Goal: Contribute content: Add original content to the website for others to see

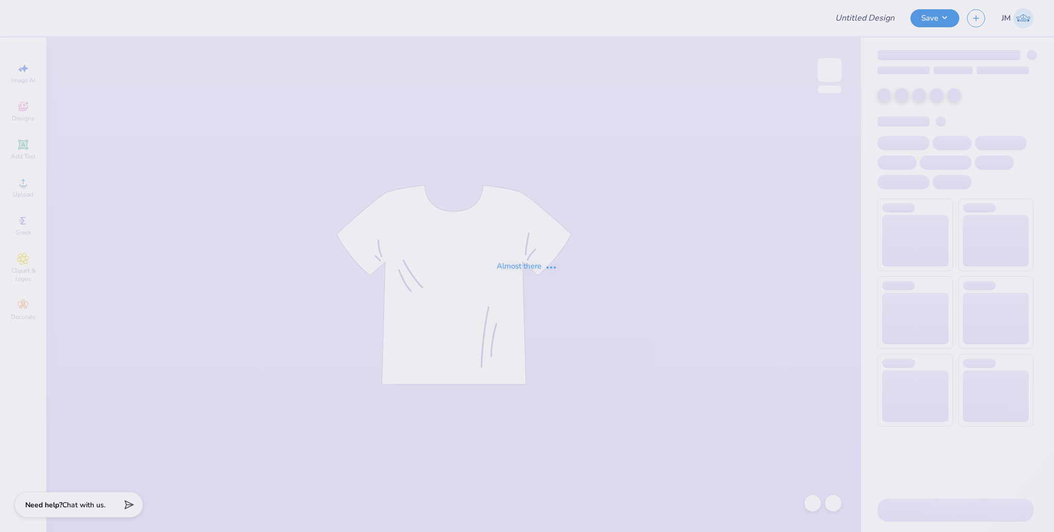
type input "Tulane AEPi wave weekend 2025"
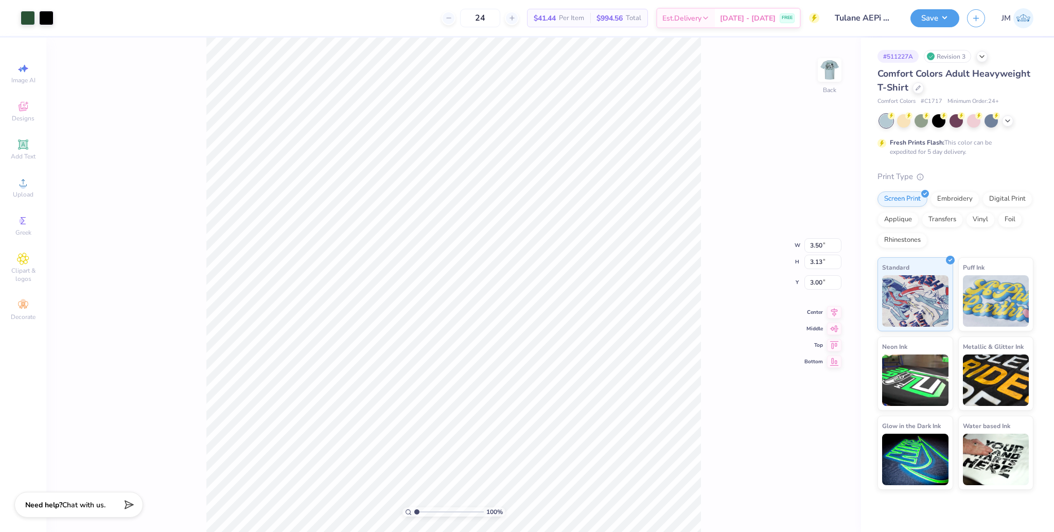
type input "7.18"
click at [559, 325] on li "Delete" at bounding box center [559, 329] width 81 height 20
click at [548, 374] on li "Ungroup" at bounding box center [558, 377] width 81 height 20
type input "7.68"
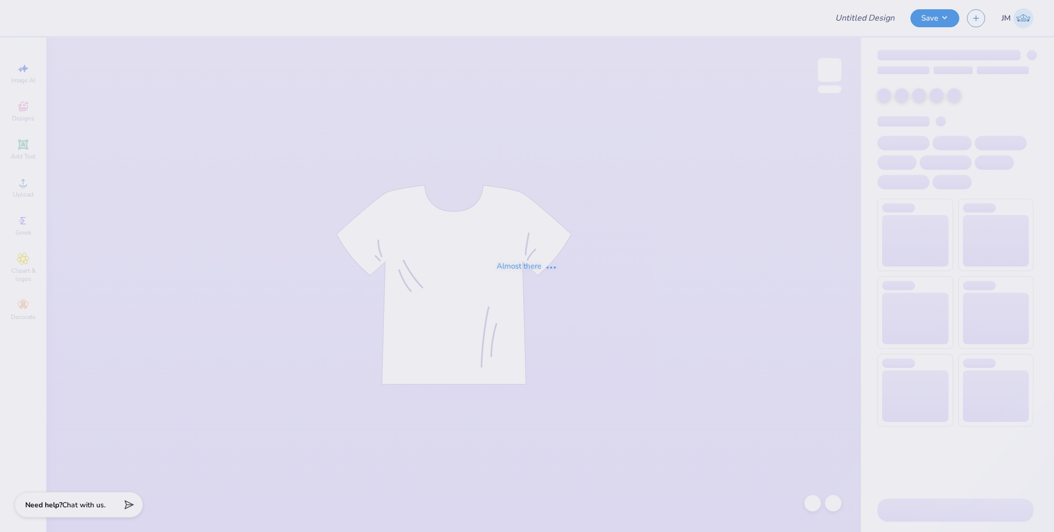
type input "Tulane AEPi wave weekend 2025"
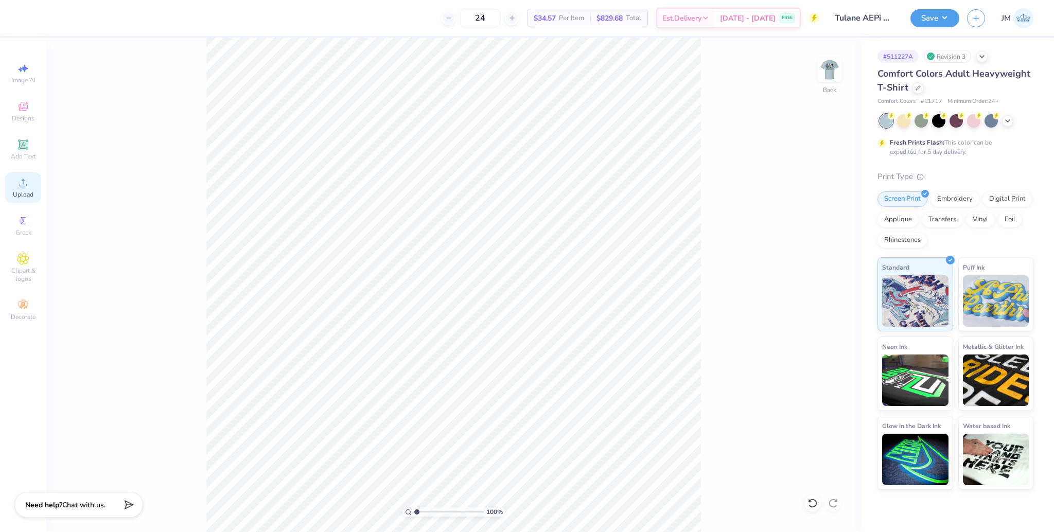
click at [17, 179] on icon at bounding box center [23, 183] width 12 height 12
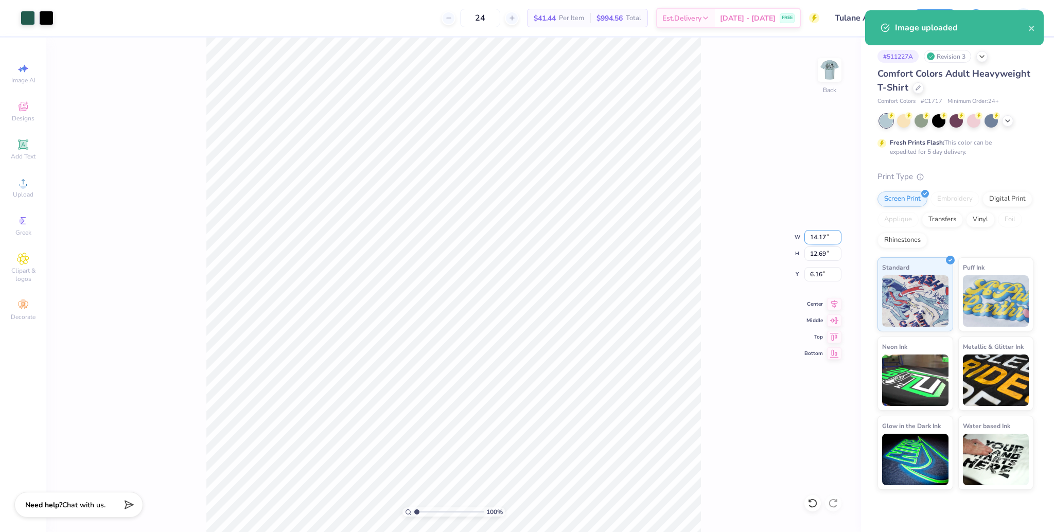
click at [808, 238] on input "14.17" at bounding box center [823, 237] width 37 height 14
click at [811, 238] on input "14.17" at bounding box center [823, 237] width 37 height 14
click at [816, 239] on input "14.17" at bounding box center [823, 237] width 37 height 14
type input "3.50"
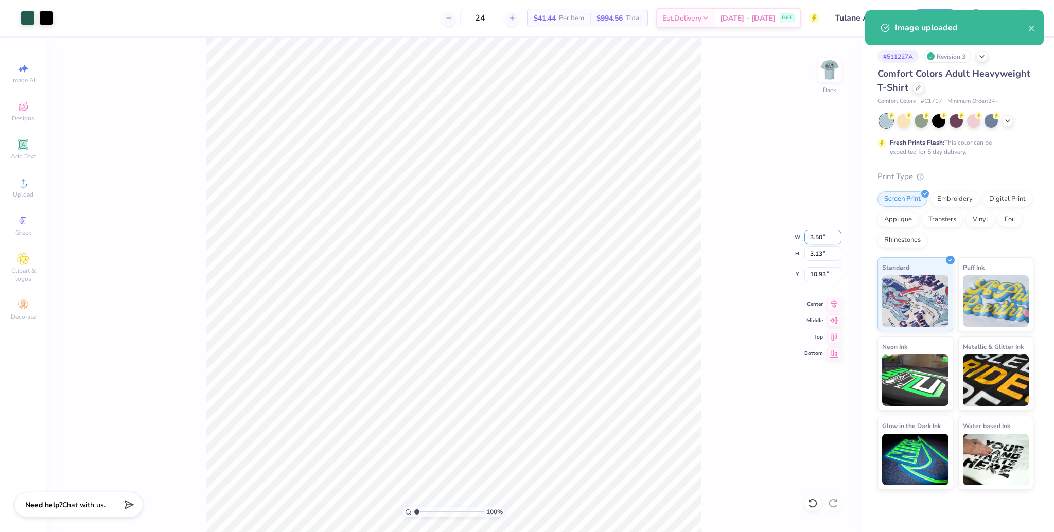
type input "3.13"
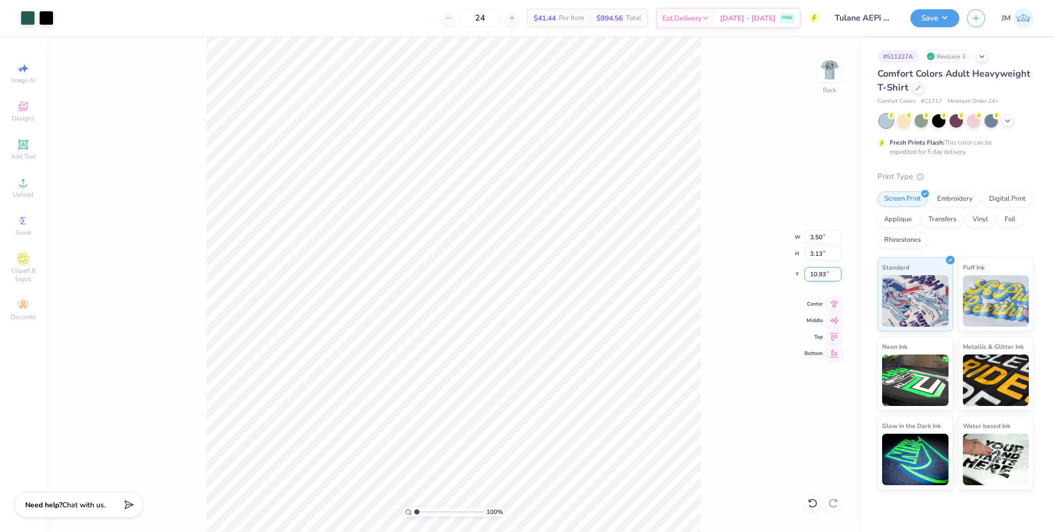
click at [815, 279] on input "10.93" at bounding box center [823, 274] width 37 height 14
type input "3.00"
click at [812, 265] on div "100 % Back W 3.50 3.50 " H 3.13 3.13 " Y 3.00 3.00 " Center Middle Top Bottom" at bounding box center [453, 285] width 815 height 495
click at [813, 271] on div "100 % Back W 3.50 H 3.13 Y 3.00 Center Middle Top Bottom" at bounding box center [453, 285] width 815 height 495
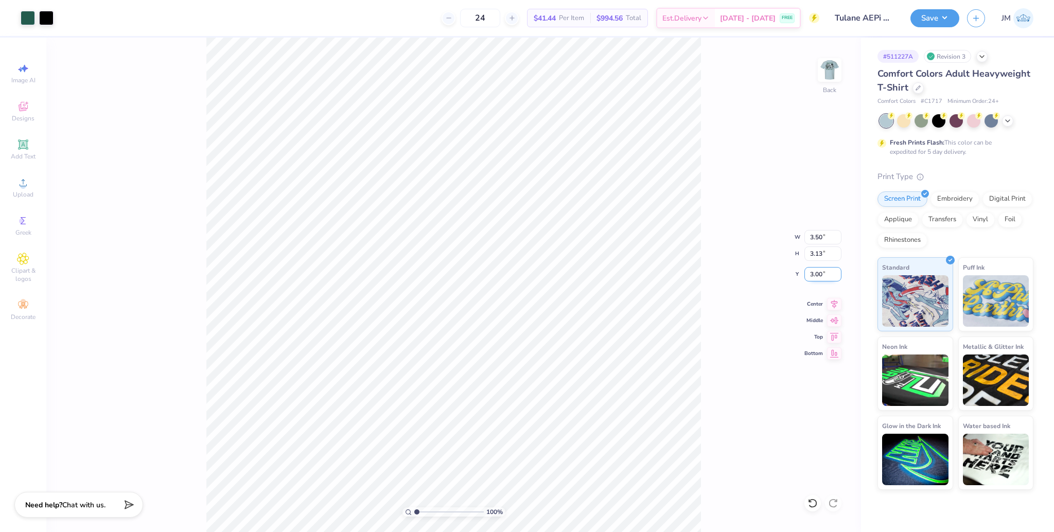
click at [805, 270] on input "3.00" at bounding box center [823, 274] width 37 height 14
type input "3"
click at [838, 71] on img at bounding box center [829, 69] width 41 height 41
click at [25, 188] on icon at bounding box center [23, 183] width 12 height 12
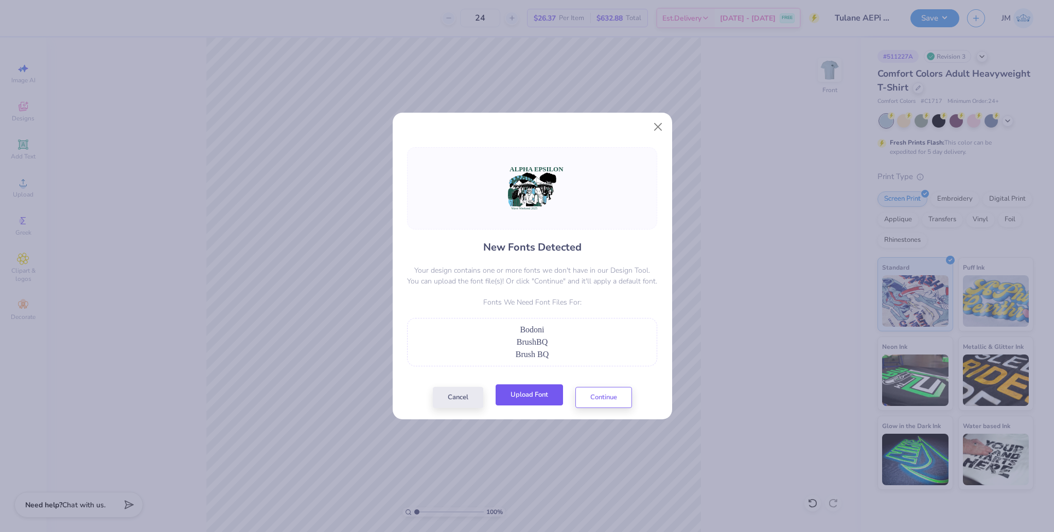
click at [530, 404] on button "Upload Font" at bounding box center [529, 395] width 67 height 21
click at [611, 399] on button "Continue" at bounding box center [604, 395] width 57 height 21
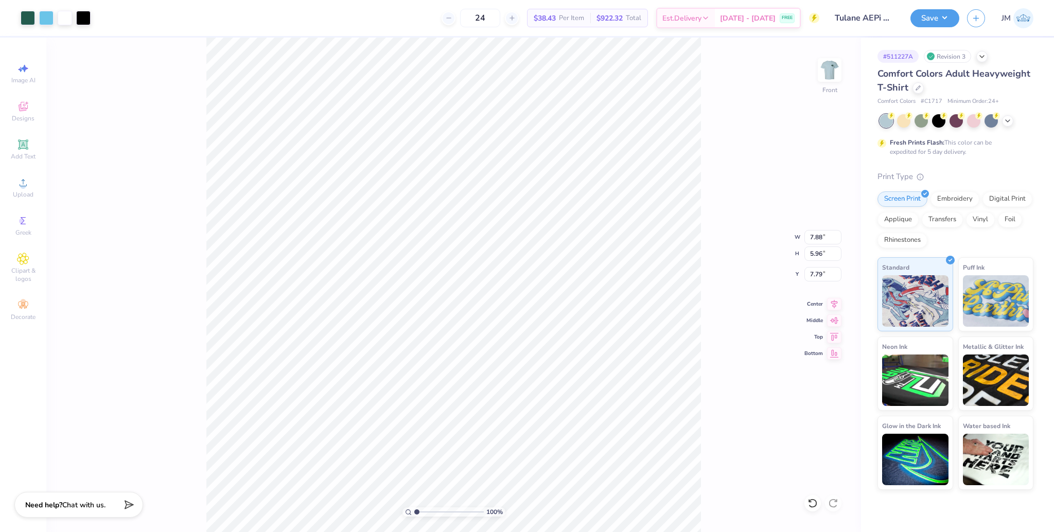
type input "7.88"
type input "5.96"
type input "7.79"
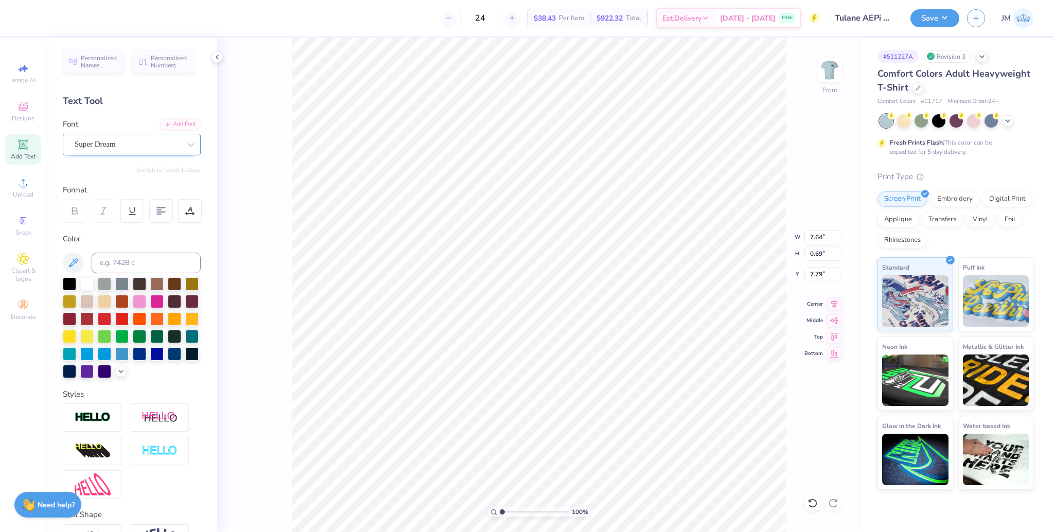
click at [124, 147] on div "Super Dream" at bounding box center [128, 144] width 108 height 16
click at [124, 225] on span "Bodoni-BoldCondensed" at bounding box center [112, 225] width 73 height 11
type input "bodoni"
type input "6.22"
type input "0.62"
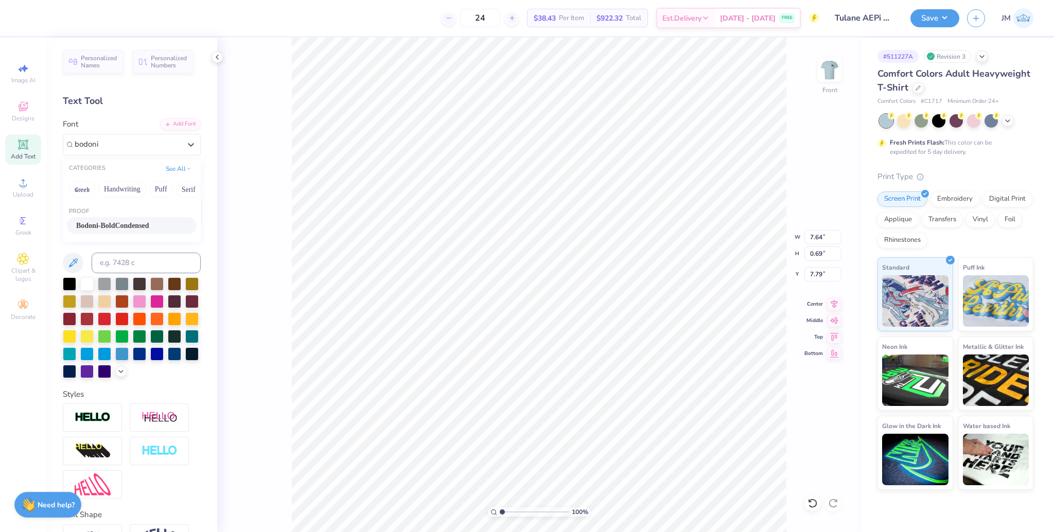
type input "7.89"
click at [110, 147] on div "Super Dream" at bounding box center [128, 144] width 108 height 16
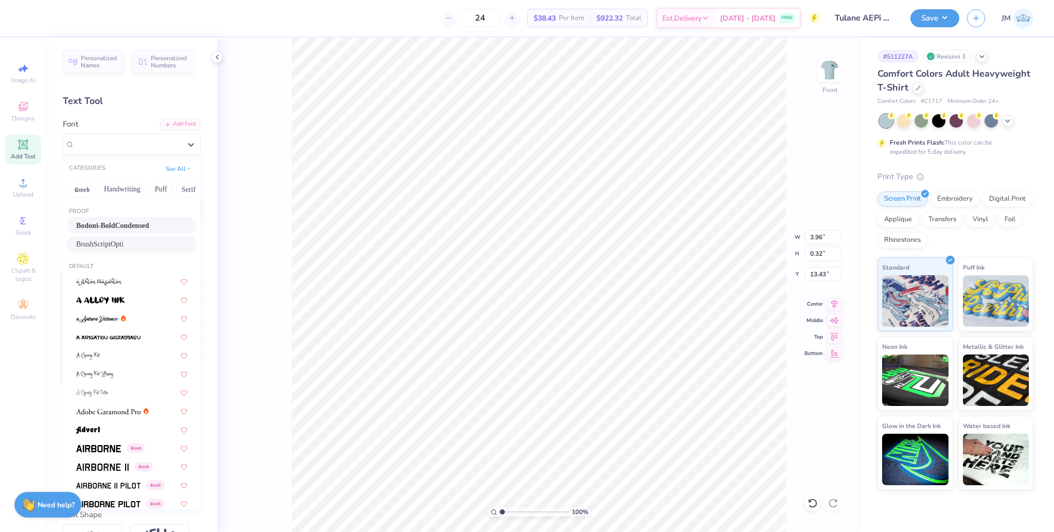
click at [114, 239] on span "BrushScriptOpti" at bounding box center [99, 244] width 47 height 11
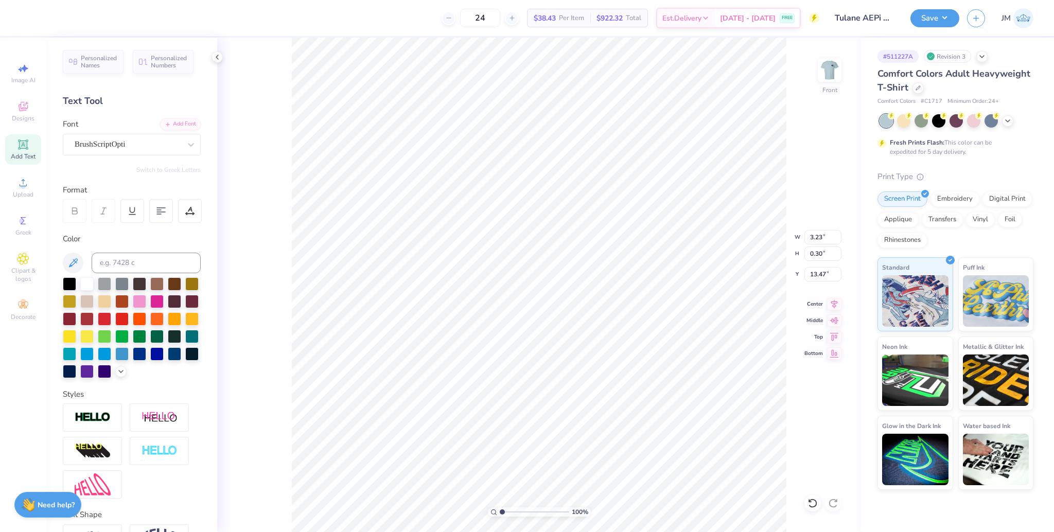
type input "3.23"
type input "0.30"
type input "13.47"
type input "6.73"
type input "4.72"
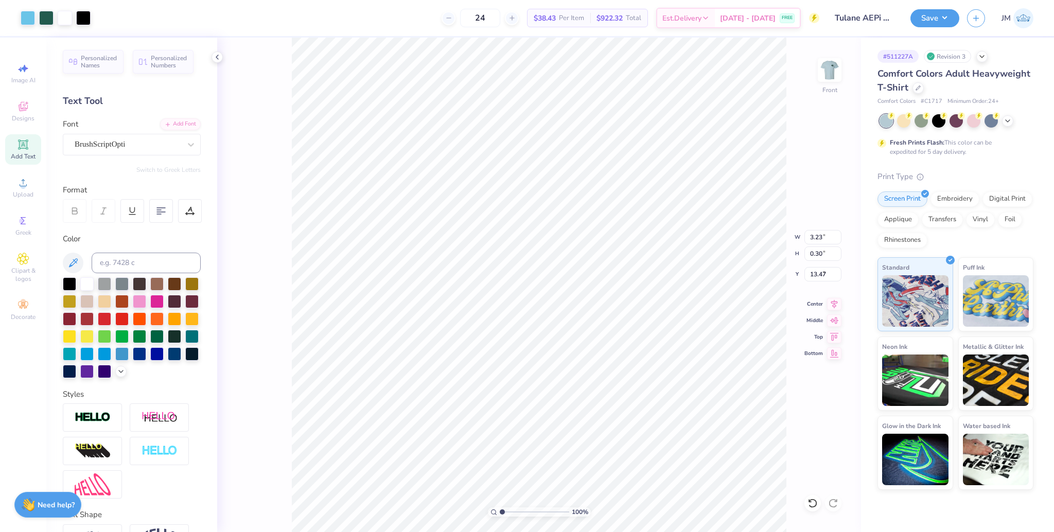
type input "8.63"
type input "6.22"
type input "0.62"
type input "7.89"
click at [834, 300] on icon at bounding box center [834, 303] width 14 height 12
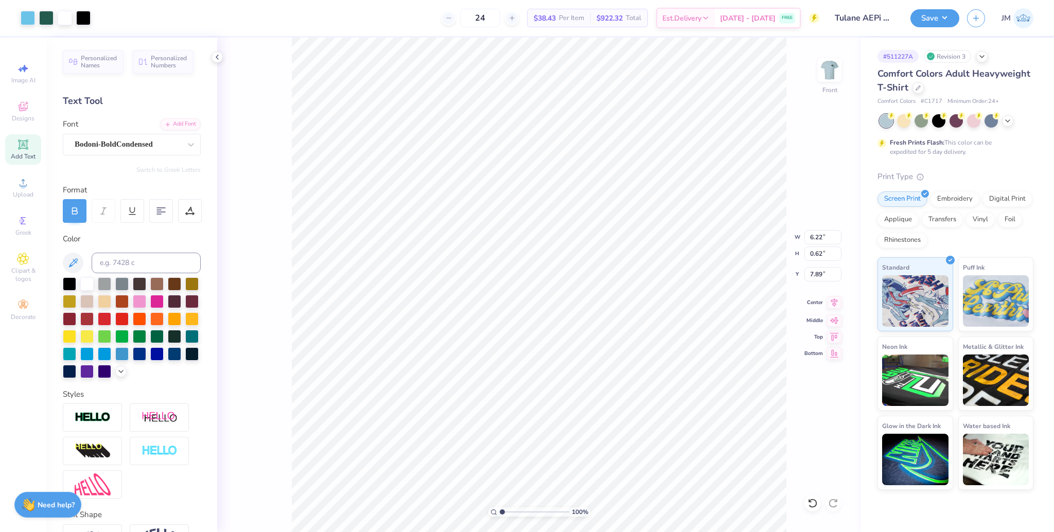
type input "6.73"
type input "4.72"
type input "8.63"
click at [836, 304] on icon at bounding box center [834, 303] width 14 height 12
type input "13.45"
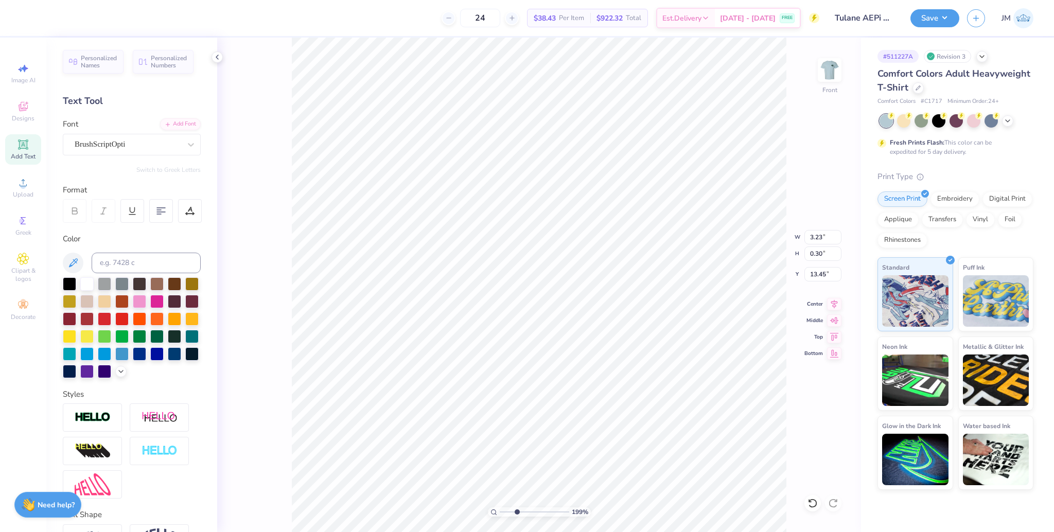
drag, startPoint x: 503, startPoint y: 511, endPoint x: 533, endPoint y: 499, distance: 32.1
click at [533, 508] on input "range" at bounding box center [534, 512] width 69 height 9
type input "1"
type input "13.42"
drag, startPoint x: 503, startPoint y: 509, endPoint x: 486, endPoint y: 504, distance: 17.3
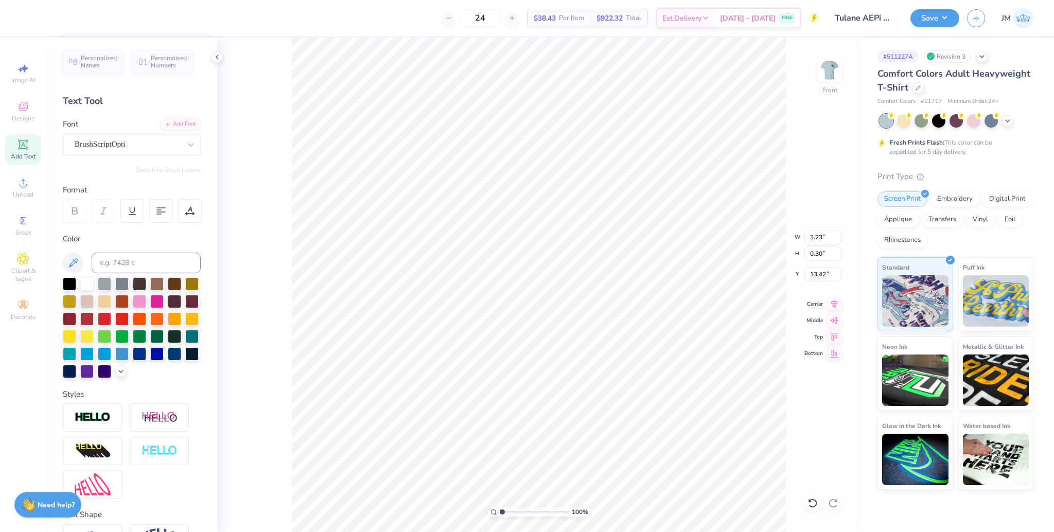
click at [500, 508] on input "range" at bounding box center [534, 512] width 69 height 9
drag, startPoint x: 512, startPoint y: 511, endPoint x: 524, endPoint y: 505, distance: 13.4
click at [524, 508] on input "range" at bounding box center [534, 512] width 69 height 9
type input "1"
type input "13.45"
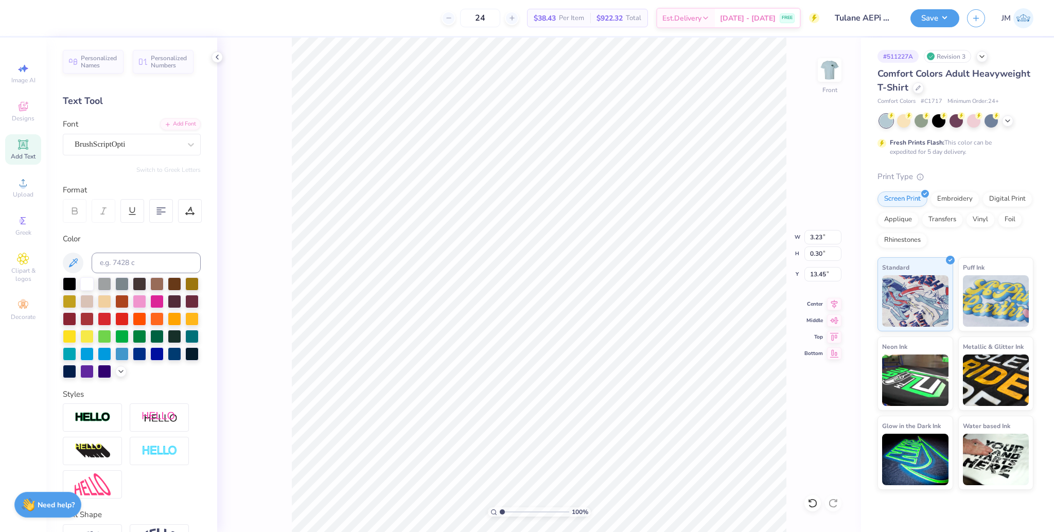
type input "1"
click at [500, 508] on input "range" at bounding box center [534, 512] width 69 height 9
click at [588, 403] on li "Group" at bounding box center [596, 403] width 81 height 20
click at [816, 235] on input "6.73" at bounding box center [823, 237] width 37 height 14
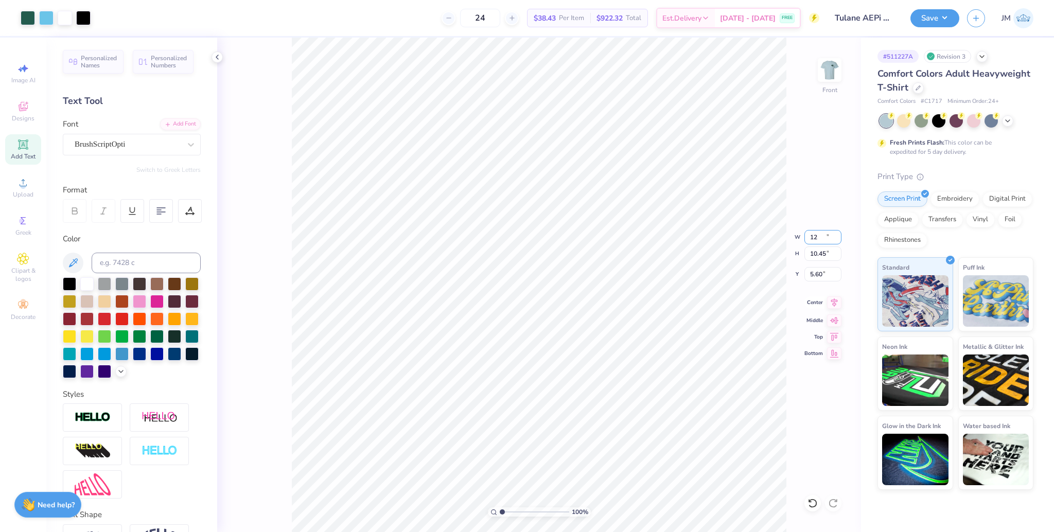
type input "12.00"
type input "10.45"
click at [832, 308] on icon at bounding box center [834, 303] width 14 height 12
click at [816, 274] on input "5.60" at bounding box center [823, 274] width 37 height 14
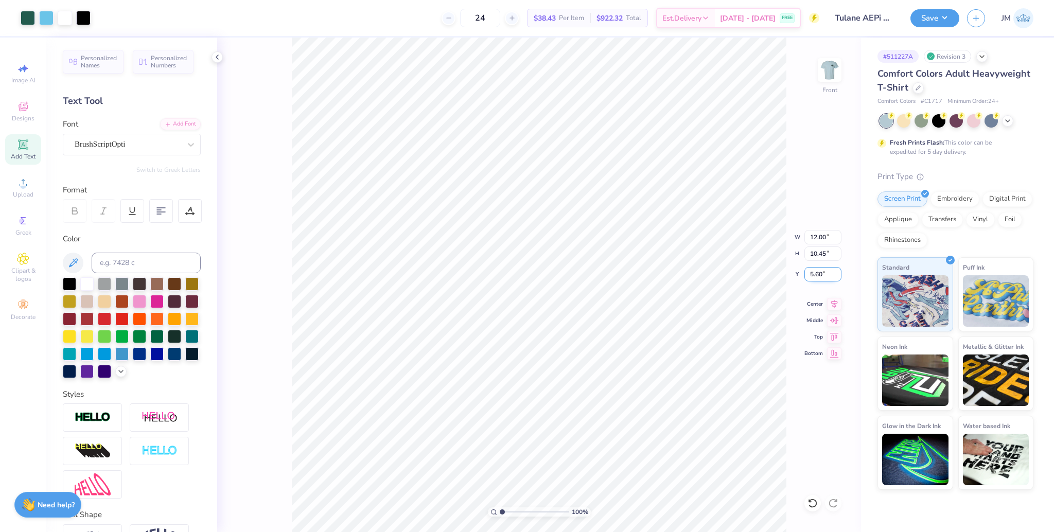
click at [816, 274] on input "5.60" at bounding box center [823, 274] width 37 height 14
type input "3.00"
click at [925, 16] on button "Save" at bounding box center [935, 17] width 49 height 18
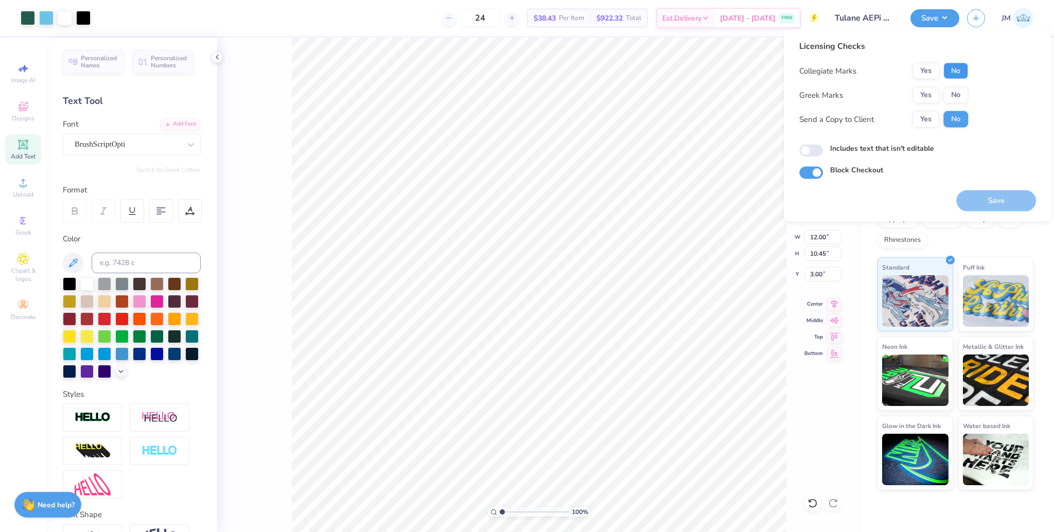
click at [958, 71] on button "No" at bounding box center [956, 71] width 25 height 16
click at [932, 95] on button "Yes" at bounding box center [926, 95] width 27 height 16
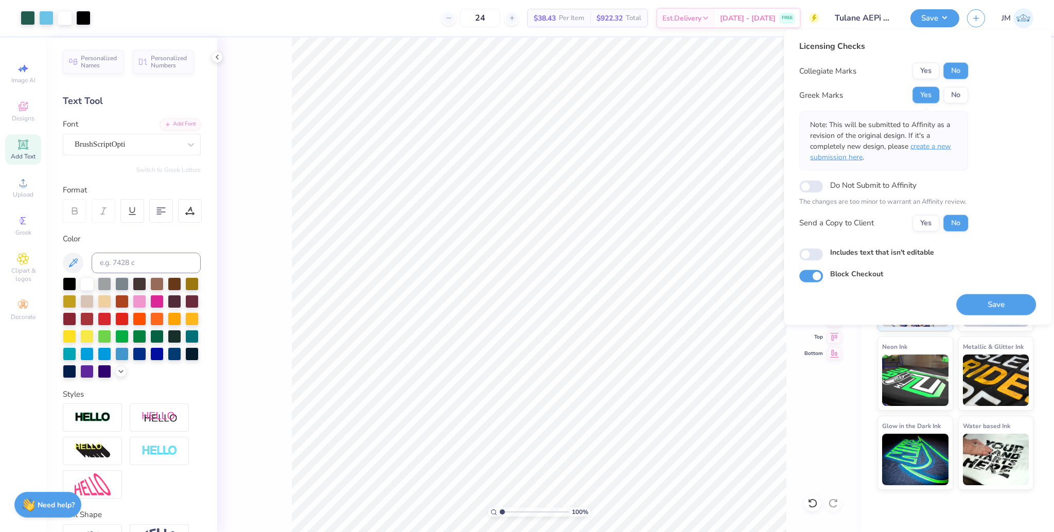
click at [939, 145] on span "create a new submission here" at bounding box center [880, 152] width 141 height 21
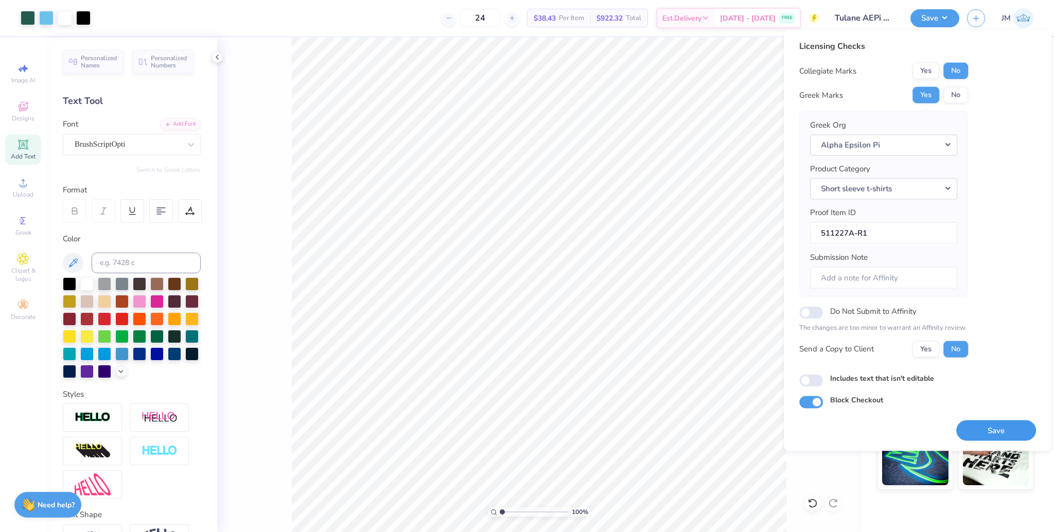
click at [1003, 431] on button "Save" at bounding box center [996, 430] width 80 height 21
